Goal: Find specific page/section: Find specific page/section

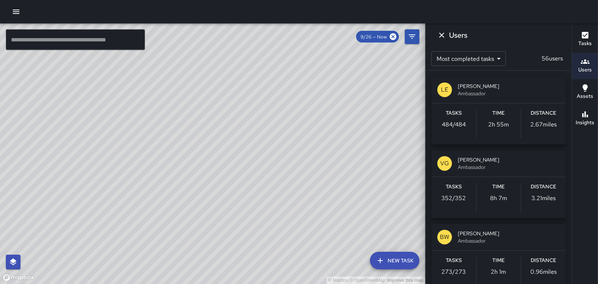
scroll to position [125, 0]
drag, startPoint x: 278, startPoint y: 114, endPoint x: 285, endPoint y: 208, distance: 95.1
click at [285, 208] on div "© Mapbox © OpenStreetMap Improve this map" at bounding box center [212, 153] width 425 height 260
drag, startPoint x: 292, startPoint y: 111, endPoint x: 268, endPoint y: 216, distance: 108.3
click at [268, 216] on div "© Mapbox © OpenStreetMap Improve this map" at bounding box center [212, 153] width 425 height 260
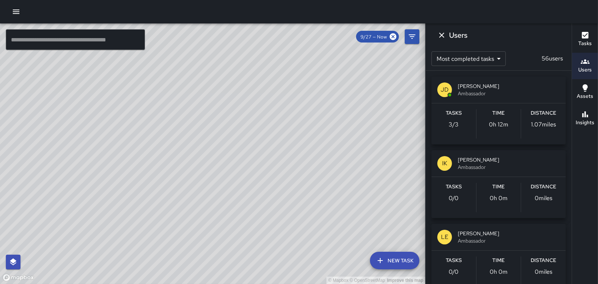
drag, startPoint x: 209, startPoint y: 130, endPoint x: 229, endPoint y: 206, distance: 78.1
click at [228, 207] on div "© Mapbox © OpenStreetMap Improve this map" at bounding box center [212, 153] width 425 height 260
drag, startPoint x: 175, startPoint y: 188, endPoint x: 175, endPoint y: 112, distance: 75.4
click at [175, 112] on div "© Mapbox © OpenStreetMap Improve this map" at bounding box center [212, 153] width 425 height 260
drag, startPoint x: 186, startPoint y: 219, endPoint x: 183, endPoint y: 148, distance: 70.7
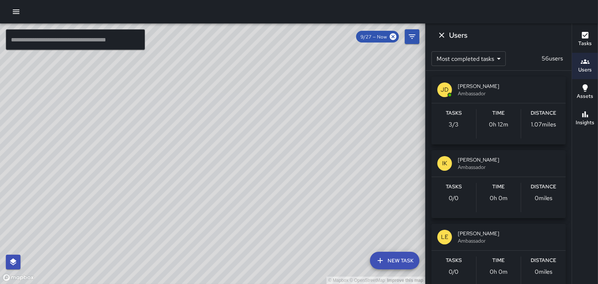
click at [182, 153] on div "© Mapbox © OpenStreetMap Improve this map" at bounding box center [212, 153] width 425 height 260
drag, startPoint x: 185, startPoint y: 197, endPoint x: 173, endPoint y: 127, distance: 71.8
click at [173, 128] on div "© Mapbox © OpenStreetMap Improve this map" at bounding box center [212, 153] width 425 height 260
drag, startPoint x: 257, startPoint y: 172, endPoint x: 219, endPoint y: 119, distance: 65.0
click at [219, 119] on div "© Mapbox © OpenStreetMap Improve this map" at bounding box center [212, 153] width 425 height 260
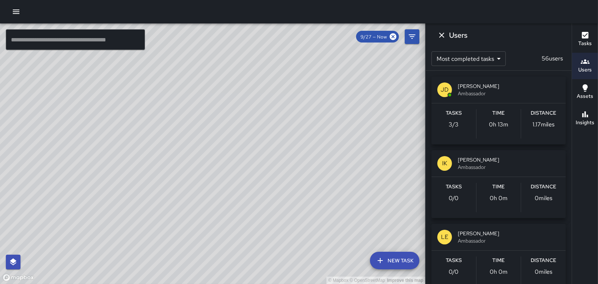
drag, startPoint x: 272, startPoint y: 176, endPoint x: 222, endPoint y: 130, distance: 68.1
click at [222, 130] on div "© Mapbox © OpenStreetMap Improve this map" at bounding box center [212, 153] width 425 height 260
drag, startPoint x: 306, startPoint y: 127, endPoint x: 288, endPoint y: 293, distance: 166.8
click at [288, 283] on html "© Mapbox © OpenStreetMap Improve this map ​ New Task 9/27 — Now Map Layers Task…" at bounding box center [299, 142] width 598 height 284
drag, startPoint x: 194, startPoint y: 108, endPoint x: 200, endPoint y: 243, distance: 135.2
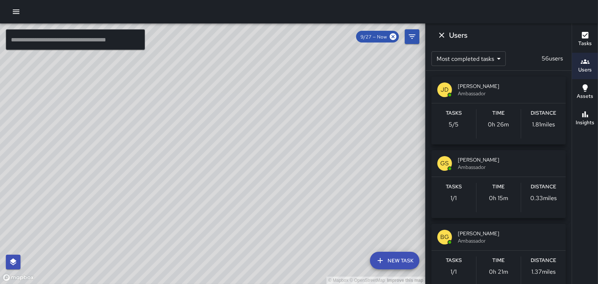
click at [195, 283] on html "© Mapbox © OpenStreetMap Improve this map ​ New Task 9/27 — Now Map Layers Task…" at bounding box center [299, 142] width 598 height 284
drag, startPoint x: 224, startPoint y: 198, endPoint x: 230, endPoint y: 199, distance: 5.1
click at [230, 199] on div "© Mapbox © OpenStreetMap Improve this map" at bounding box center [212, 153] width 425 height 260
drag, startPoint x: 181, startPoint y: 164, endPoint x: 358, endPoint y: 184, distance: 178.7
click at [358, 184] on div "© Mapbox © OpenStreetMap Improve this map" at bounding box center [212, 153] width 425 height 260
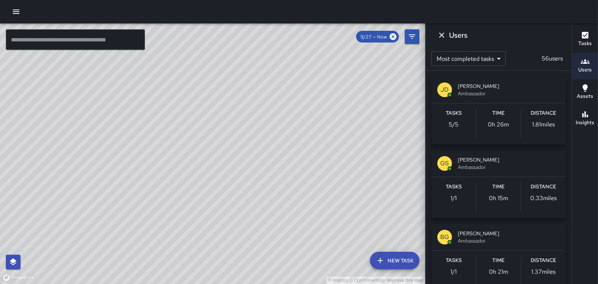
drag, startPoint x: 300, startPoint y: 92, endPoint x: 249, endPoint y: 283, distance: 197.4
click at [249, 283] on html "© Mapbox © OpenStreetMap Improve this map ​ New Task 9/27 — Now Map Layers Task…" at bounding box center [299, 142] width 598 height 284
drag, startPoint x: 167, startPoint y: 191, endPoint x: 341, endPoint y: 55, distance: 220.8
click at [336, 59] on div "© Mapbox © OpenStreetMap Improve this map" at bounding box center [212, 153] width 425 height 260
drag, startPoint x: 278, startPoint y: 124, endPoint x: 139, endPoint y: -38, distance: 213.7
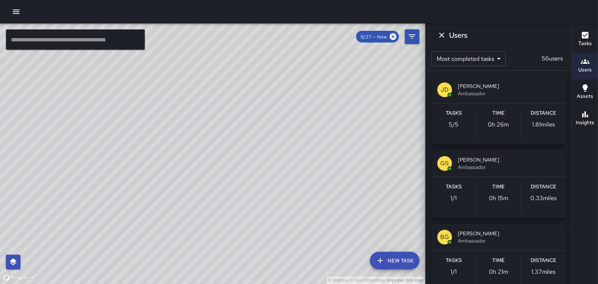
click at [139, 0] on html "© Mapbox © OpenStreetMap Improve this map ​ New Task 9/27 — Now Map Layers Task…" at bounding box center [299, 142] width 598 height 284
drag, startPoint x: 214, startPoint y: 206, endPoint x: 194, endPoint y: 27, distance: 180.1
click at [194, 27] on div "© Mapbox © OpenStreetMap Improve this map" at bounding box center [212, 153] width 425 height 260
drag, startPoint x: 223, startPoint y: 112, endPoint x: 116, endPoint y: 37, distance: 130.5
click at [119, 38] on div "© Mapbox © OpenStreetMap Improve this map ​ New Task 9/27 — Now Map Layers Task…" at bounding box center [212, 153] width 425 height 260
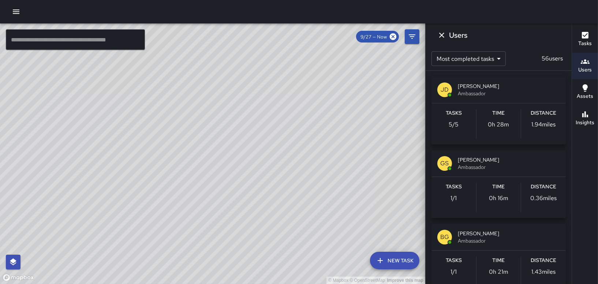
drag, startPoint x: 170, startPoint y: 144, endPoint x: 55, endPoint y: 178, distance: 120.0
click at [55, 178] on div "© Mapbox © OpenStreetMap Improve this map" at bounding box center [212, 153] width 425 height 260
drag, startPoint x: 187, startPoint y: 177, endPoint x: 131, endPoint y: 81, distance: 111.6
click at [132, 92] on div "© Mapbox © OpenStreetMap Improve this map" at bounding box center [212, 153] width 425 height 260
drag, startPoint x: 96, startPoint y: 170, endPoint x: 156, endPoint y: 89, distance: 100.8
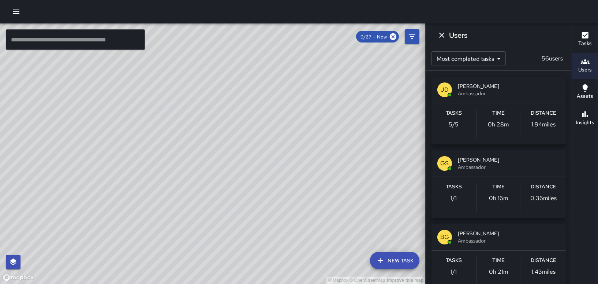
click at [156, 89] on div "© Mapbox © OpenStreetMap Improve this map" at bounding box center [212, 153] width 425 height 260
drag, startPoint x: 226, startPoint y: 130, endPoint x: 175, endPoint y: -4, distance: 144.2
click at [175, 0] on html "© Mapbox © OpenStreetMap Improve this map ​ New Task 9/27 — Now Map Layers Task…" at bounding box center [299, 142] width 598 height 284
drag, startPoint x: 161, startPoint y: 54, endPoint x: 16, endPoint y: 278, distance: 267.0
click at [3, 280] on div "© Mapbox © OpenStreetMap Improve this map" at bounding box center [212, 153] width 425 height 260
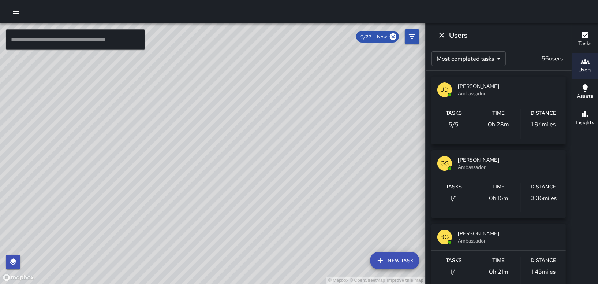
drag, startPoint x: 95, startPoint y: 179, endPoint x: 2, endPoint y: 300, distance: 152.5
click at [2, 283] on html "© Mapbox © OpenStreetMap Improve this map ​ New Task 9/27 — Now Map Layers Task…" at bounding box center [299, 142] width 598 height 284
drag, startPoint x: 76, startPoint y: 135, endPoint x: 315, endPoint y: 48, distance: 254.5
click at [315, 48] on div "© Mapbox © OpenStreetMap Improve this map" at bounding box center [212, 153] width 425 height 260
drag, startPoint x: 77, startPoint y: 207, endPoint x: 300, endPoint y: 35, distance: 281.9
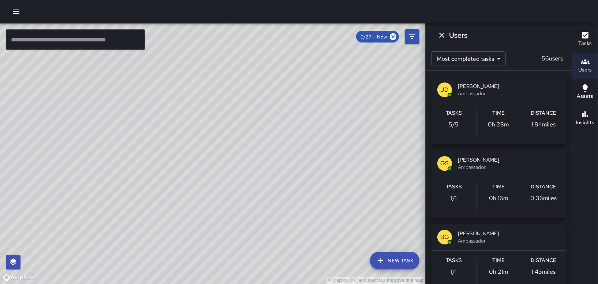
click at [300, 35] on div "© Mapbox © OpenStreetMap Improve this map" at bounding box center [212, 153] width 425 height 260
drag, startPoint x: 179, startPoint y: 149, endPoint x: 148, endPoint y: 222, distance: 79.9
click at [193, 190] on div "© Mapbox © OpenStreetMap Improve this map" at bounding box center [212, 153] width 425 height 260
drag, startPoint x: 159, startPoint y: 125, endPoint x: 195, endPoint y: 241, distance: 121.7
click at [198, 283] on html "© Mapbox © OpenStreetMap Improve this map ​ New Task 9/27 — Now Map Layers Task…" at bounding box center [299, 142] width 598 height 284
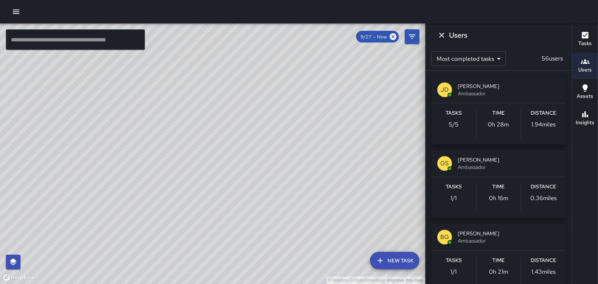
drag, startPoint x: 213, startPoint y: 127, endPoint x: 304, endPoint y: 189, distance: 109.8
click at [304, 194] on div "© Mapbox © OpenStreetMap Improve this map" at bounding box center [212, 153] width 425 height 260
drag, startPoint x: 295, startPoint y: 176, endPoint x: 173, endPoint y: 24, distance: 195.8
click at [186, 35] on div "© Mapbox © OpenStreetMap Improve this map" at bounding box center [212, 153] width 425 height 260
drag, startPoint x: 187, startPoint y: 112, endPoint x: 178, endPoint y: 102, distance: 14.0
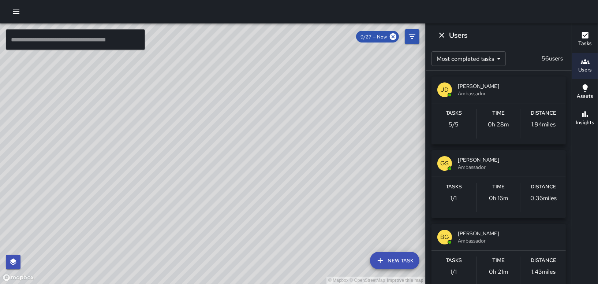
click at [178, 103] on div "© Mapbox © OpenStreetMap Improve this map" at bounding box center [212, 153] width 425 height 260
drag, startPoint x: 214, startPoint y: 160, endPoint x: 123, endPoint y: 19, distance: 167.7
click at [123, 20] on div "© Mapbox © OpenStreetMap Improve this map ​ New Task 9/27 — Now Map Layers Task…" at bounding box center [299, 142] width 598 height 284
drag, startPoint x: 234, startPoint y: 105, endPoint x: 159, endPoint y: 16, distance: 116.7
click at [159, 16] on div "© Mapbox © OpenStreetMap Improve this map ​ New Task 9/27 — Now Map Layers Task…" at bounding box center [299, 142] width 598 height 284
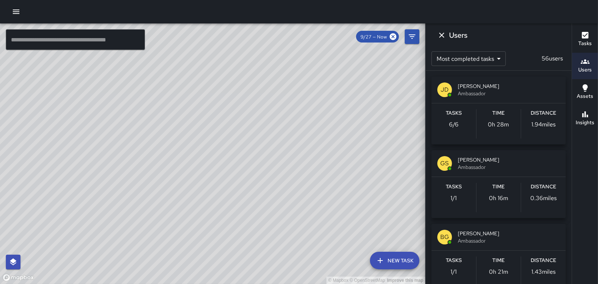
drag, startPoint x: 222, startPoint y: 125, endPoint x: 48, endPoint y: 201, distance: 189.9
click at [48, 201] on div "© Mapbox © OpenStreetMap Improve this map" at bounding box center [212, 153] width 425 height 260
drag, startPoint x: 187, startPoint y: 154, endPoint x: 192, endPoint y: 222, distance: 67.9
click at [192, 222] on div "© Mapbox © OpenStreetMap Improve this map" at bounding box center [212, 153] width 425 height 260
click at [392, 40] on icon at bounding box center [393, 37] width 8 height 8
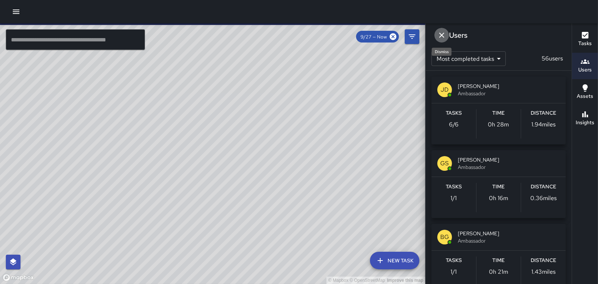
click at [442, 34] on icon "Dismiss" at bounding box center [441, 35] width 5 height 5
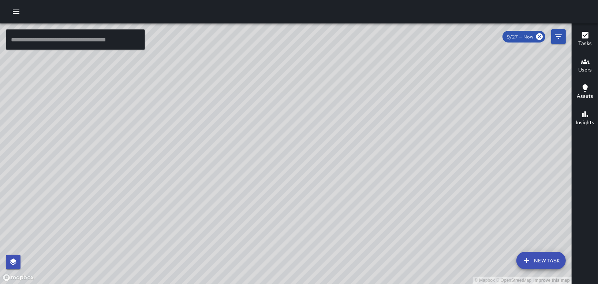
drag, startPoint x: 354, startPoint y: 66, endPoint x: 209, endPoint y: 228, distance: 217.0
click at [209, 228] on div "© Mapbox © OpenStreetMap Improve this map" at bounding box center [286, 153] width 572 height 260
drag, startPoint x: 337, startPoint y: 36, endPoint x: 293, endPoint y: 144, distance: 116.8
click at [293, 144] on div "© Mapbox © OpenStreetMap Improve this map" at bounding box center [286, 153] width 572 height 260
drag, startPoint x: 211, startPoint y: 136, endPoint x: 279, endPoint y: 61, distance: 101.3
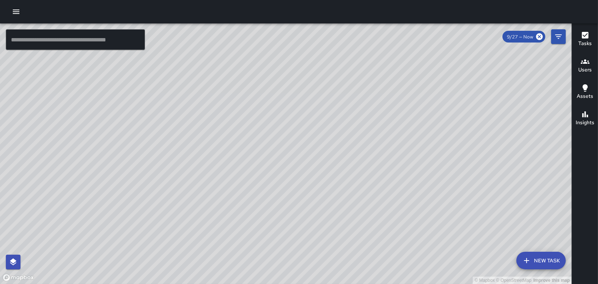
click at [279, 61] on div "© Mapbox © OpenStreetMap Improve this map" at bounding box center [286, 153] width 572 height 260
